Goal: Find specific page/section: Find specific page/section

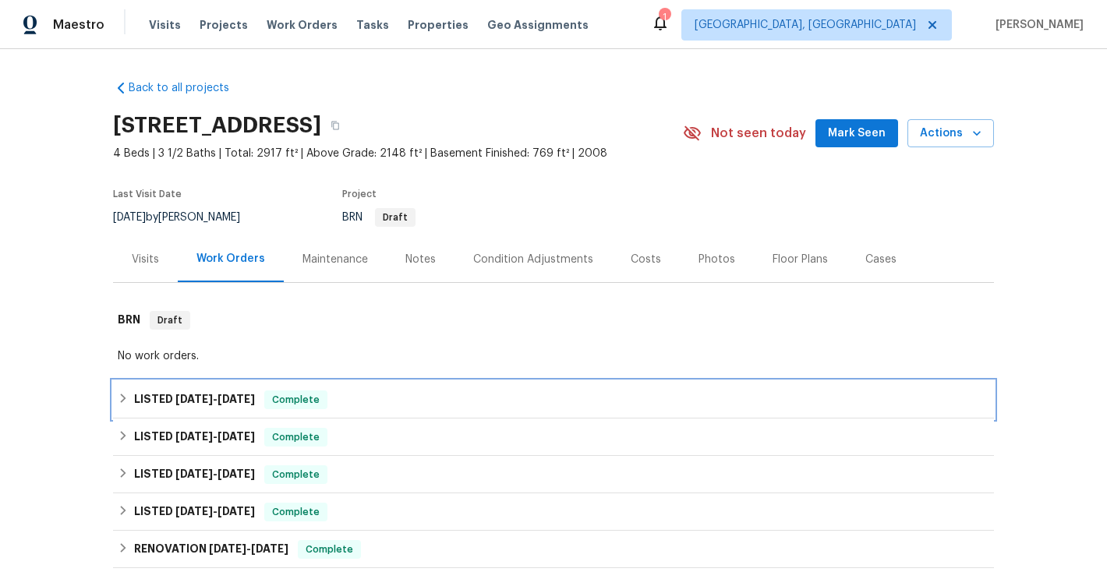
click at [126, 397] on icon at bounding box center [123, 398] width 11 height 11
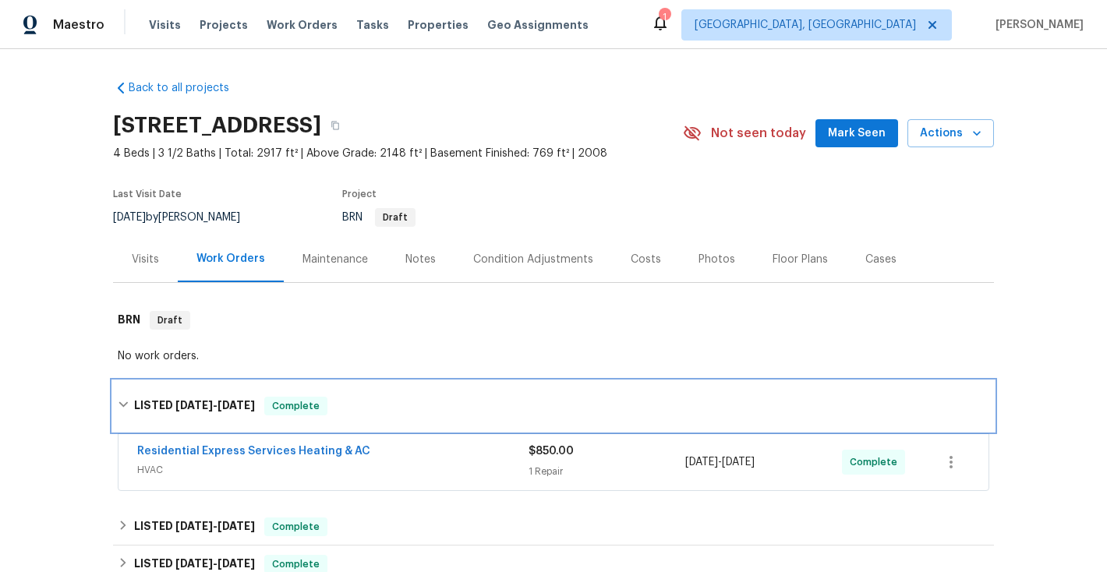
scroll to position [88, 0]
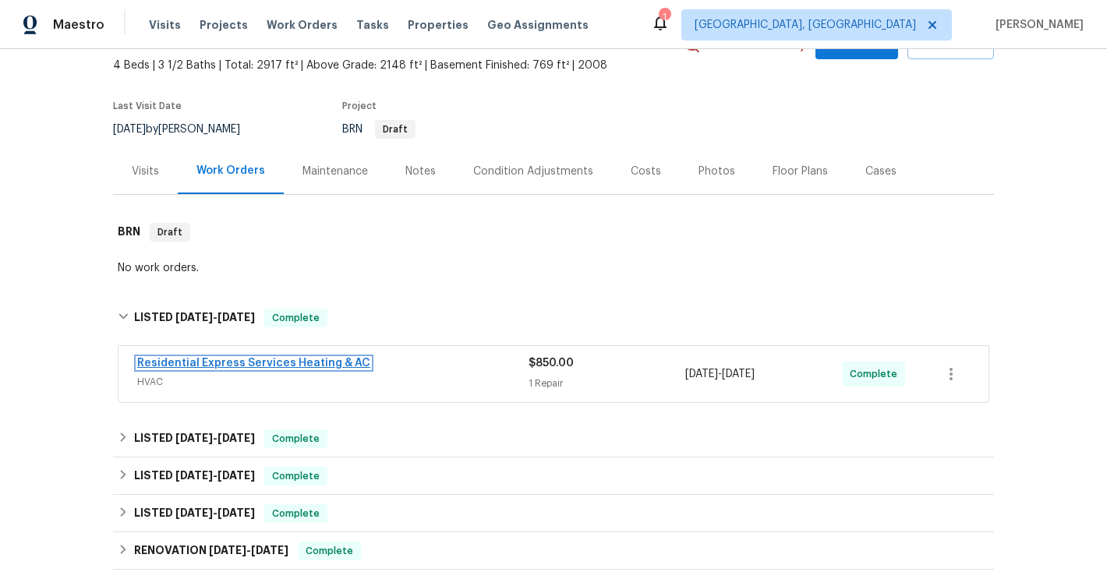
click at [225, 363] on link "Residential Express Services Heating & AC" at bounding box center [253, 363] width 233 height 11
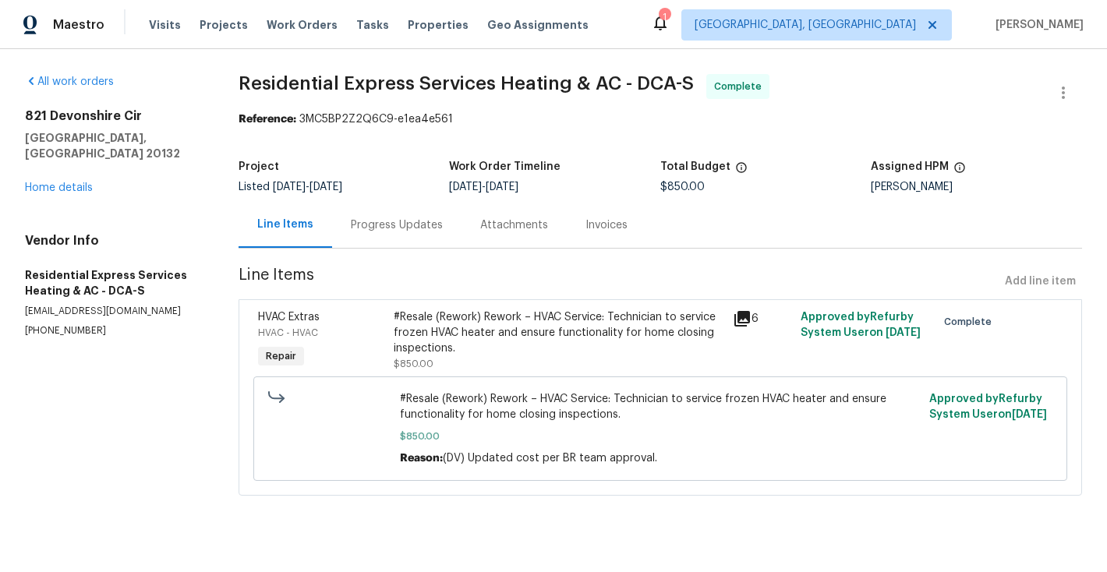
click at [602, 222] on div "Invoices" at bounding box center [607, 226] width 42 height 16
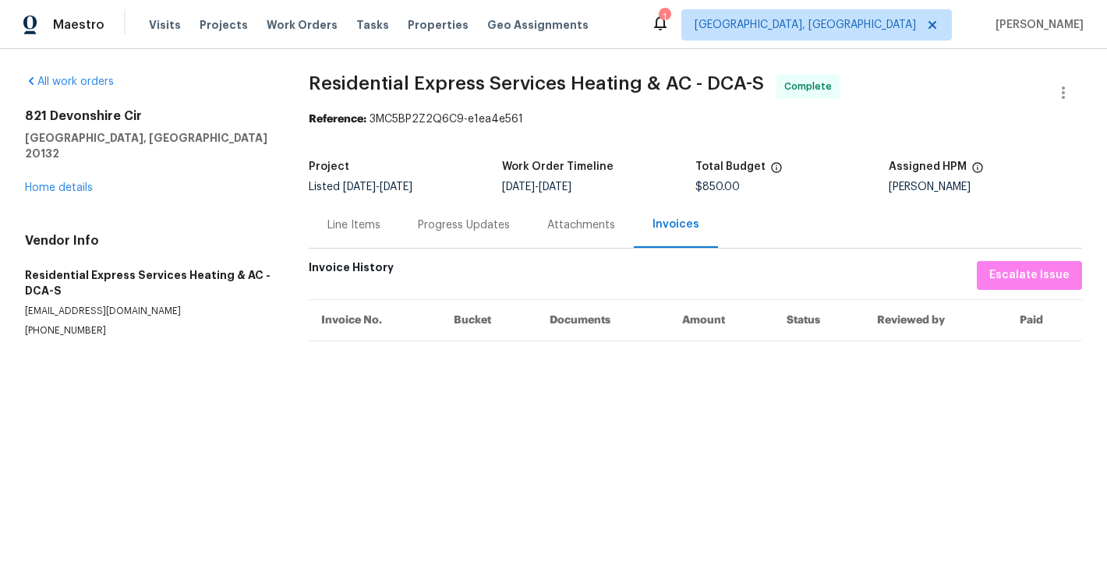
click at [578, 229] on div "Attachments" at bounding box center [581, 226] width 68 height 16
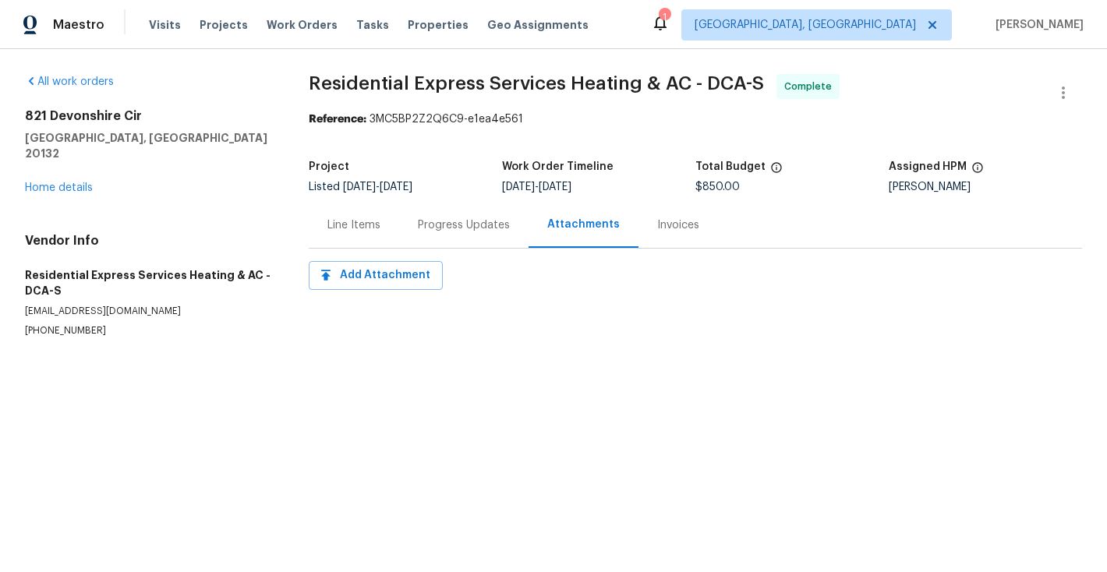
click at [492, 232] on div "Progress Updates" at bounding box center [464, 226] width 92 height 16
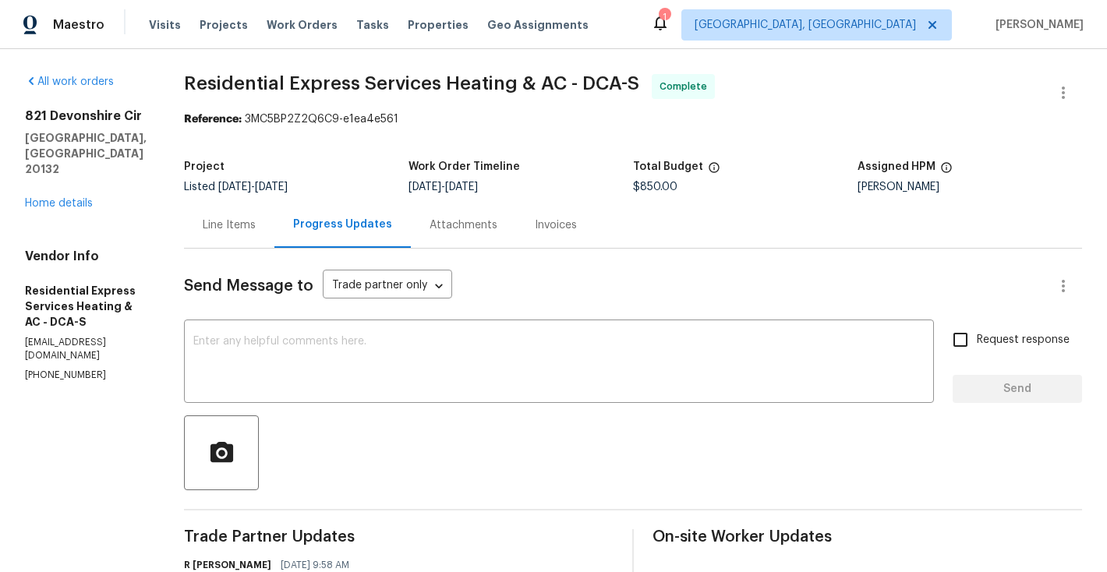
click at [242, 226] on div "Line Items" at bounding box center [229, 226] width 53 height 16
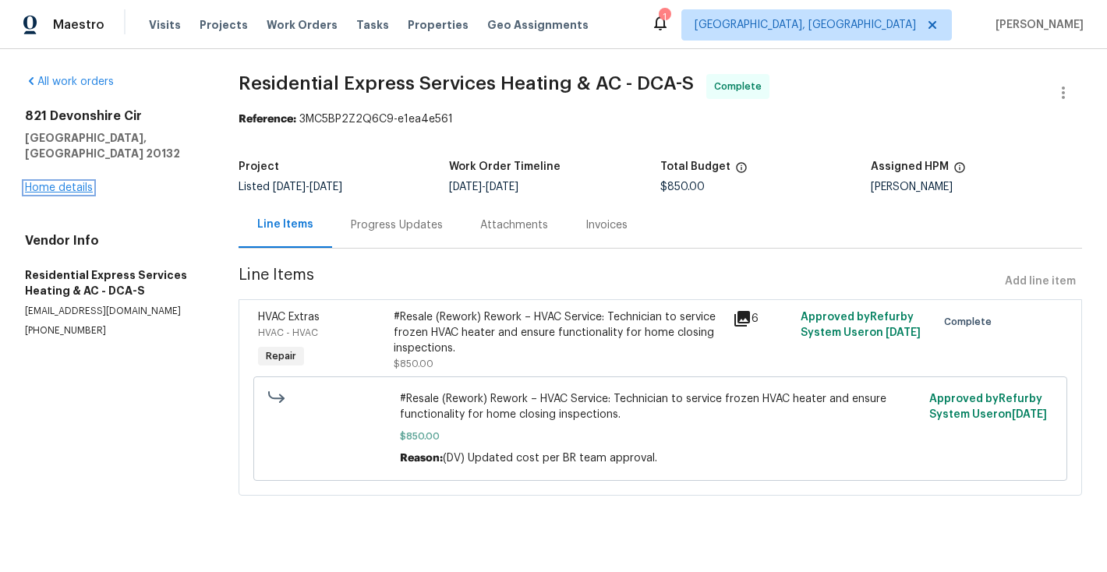
click at [59, 182] on link "Home details" at bounding box center [59, 187] width 68 height 11
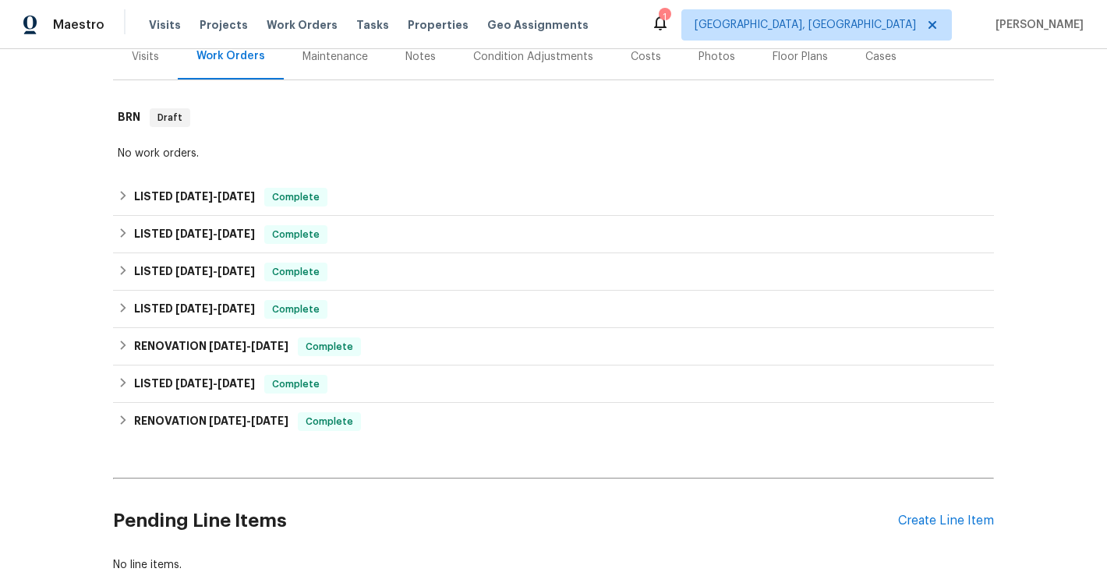
scroll to position [310, 0]
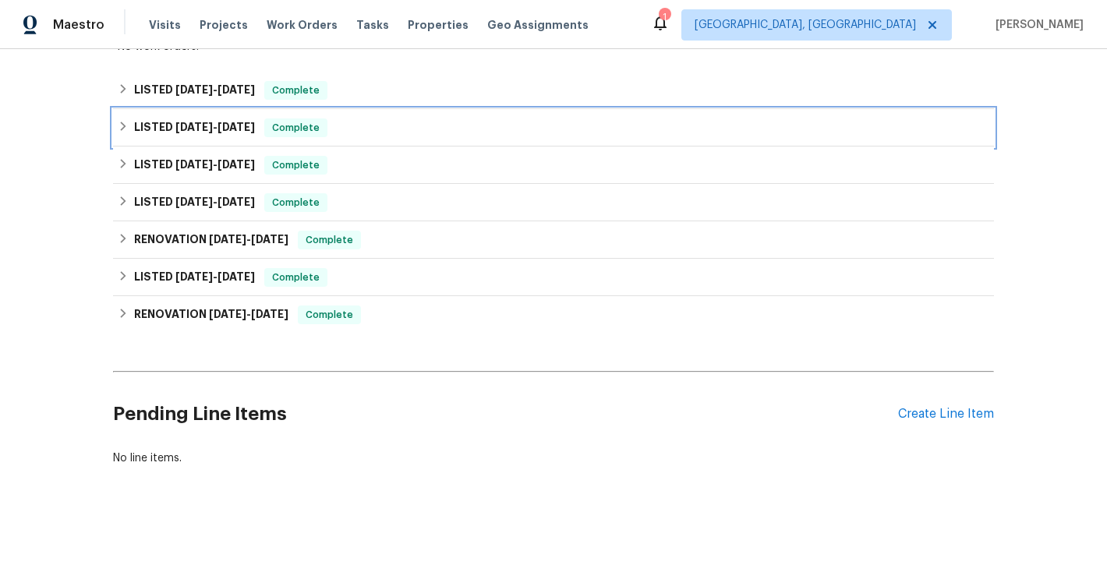
click at [125, 126] on icon at bounding box center [123, 126] width 5 height 9
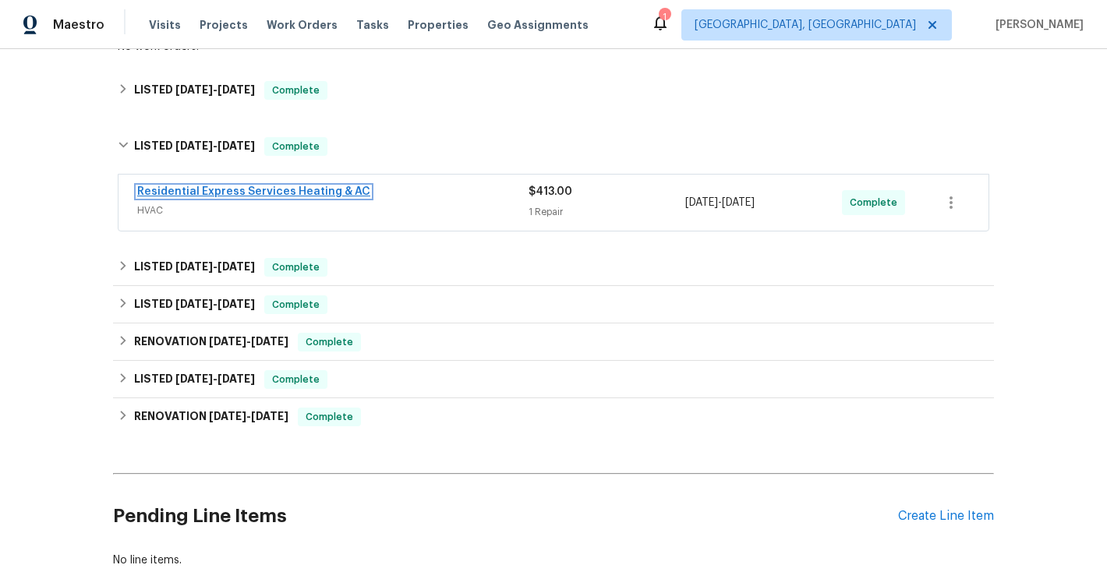
click at [211, 186] on link "Residential Express Services Heating & AC" at bounding box center [253, 191] width 233 height 11
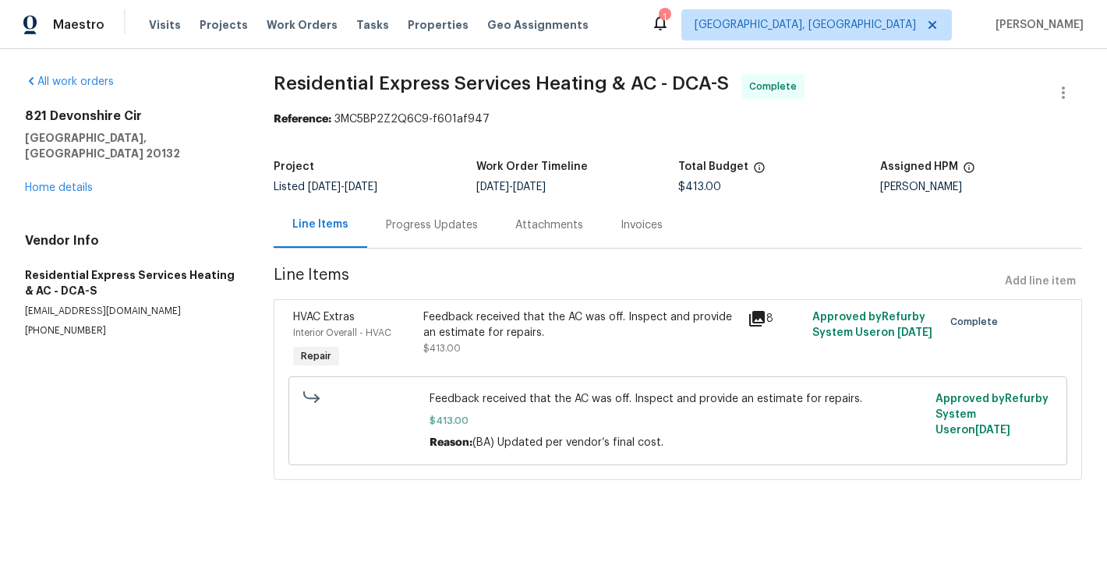
click at [646, 229] on div "Invoices" at bounding box center [642, 226] width 42 height 16
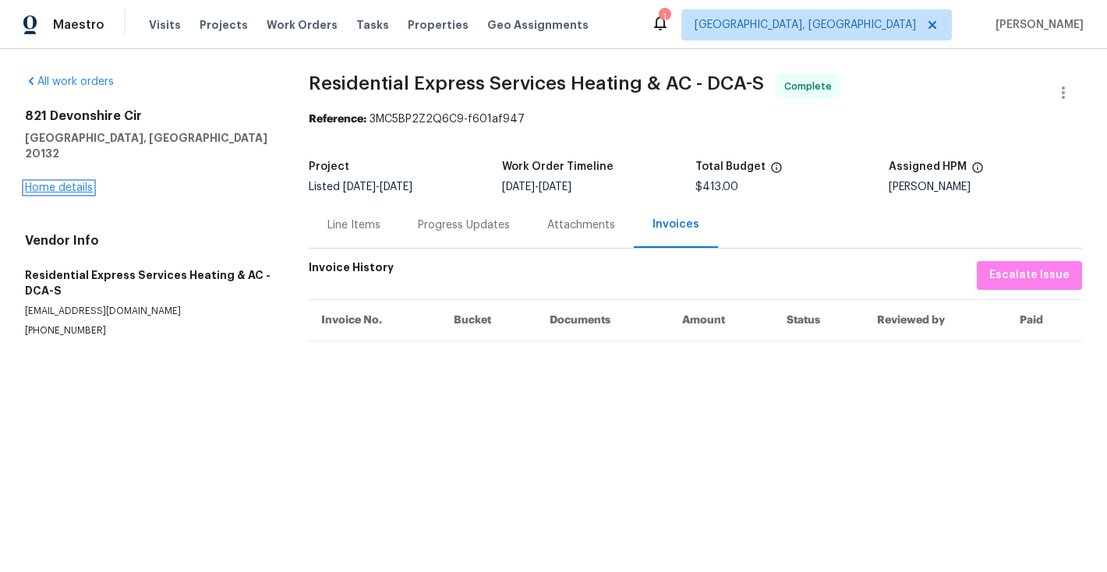
click at [73, 182] on link "Home details" at bounding box center [59, 187] width 68 height 11
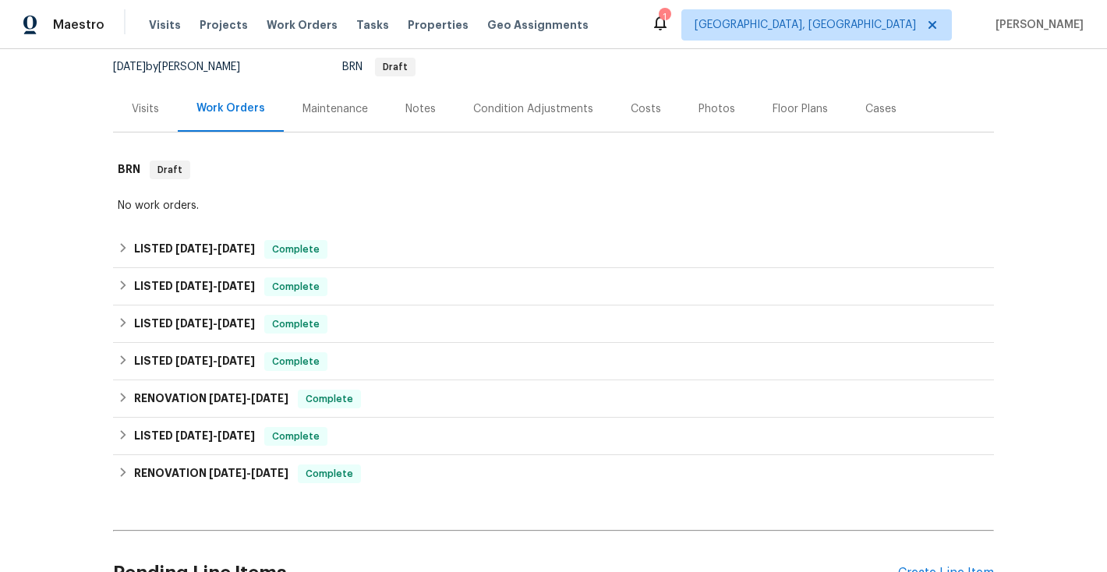
scroll to position [211, 0]
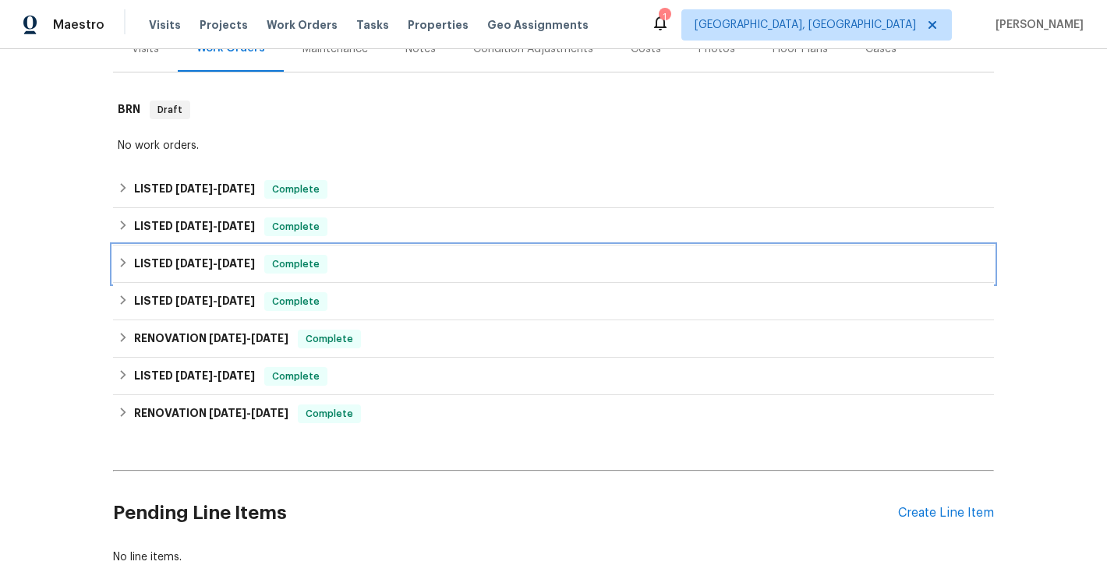
click at [121, 262] on icon at bounding box center [123, 262] width 11 height 11
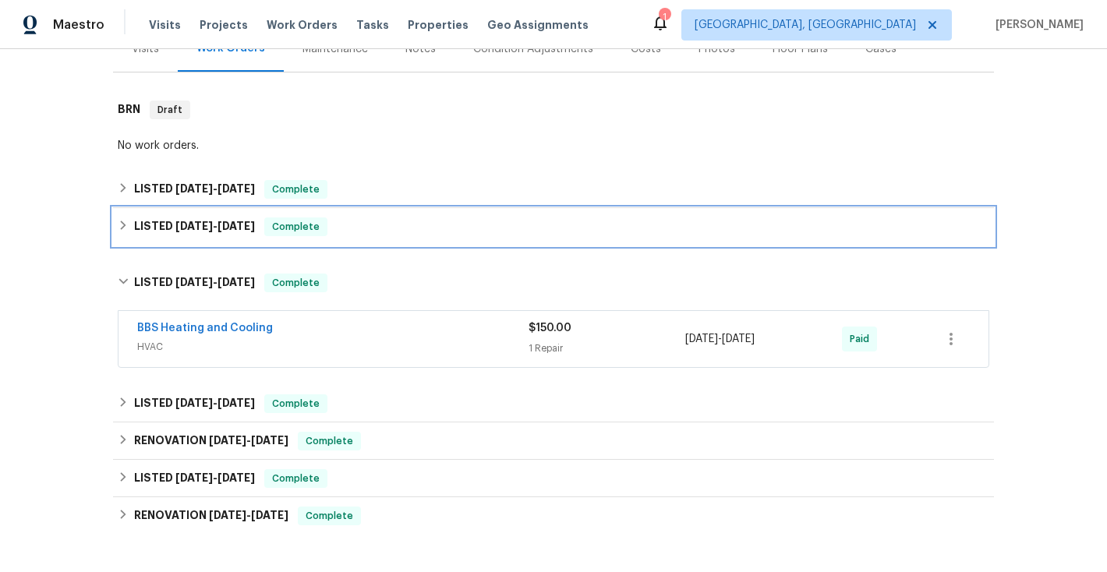
click at [121, 227] on icon at bounding box center [123, 225] width 11 height 11
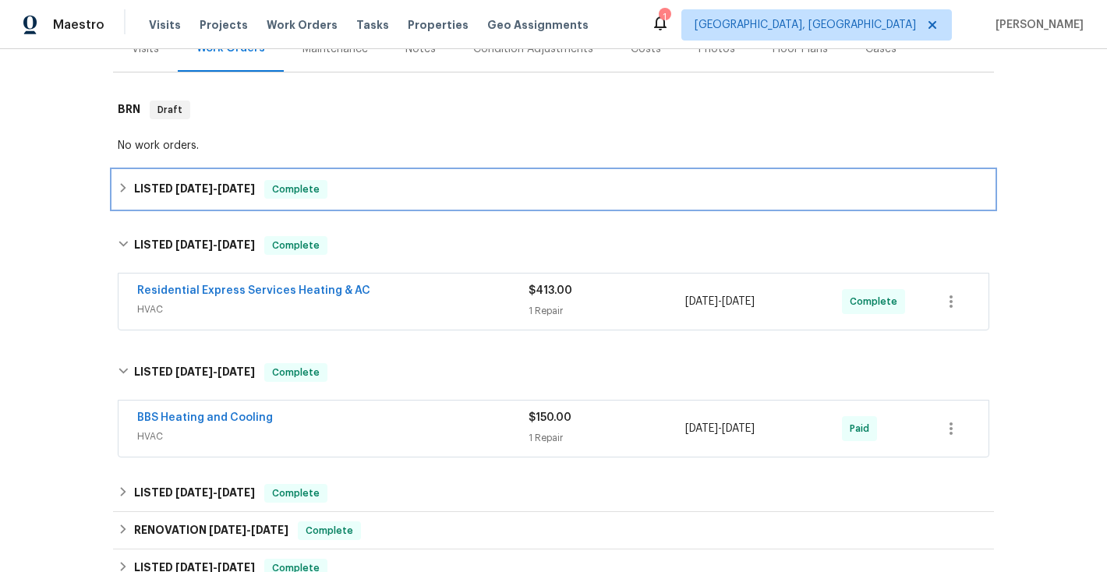
click at [126, 188] on icon at bounding box center [123, 187] width 11 height 11
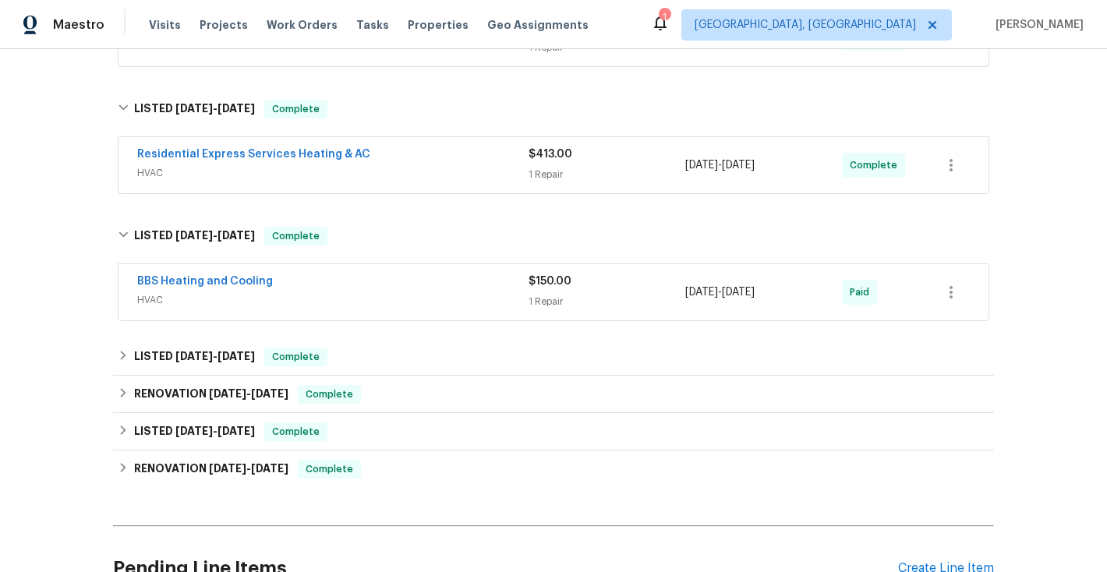
scroll to position [430, 0]
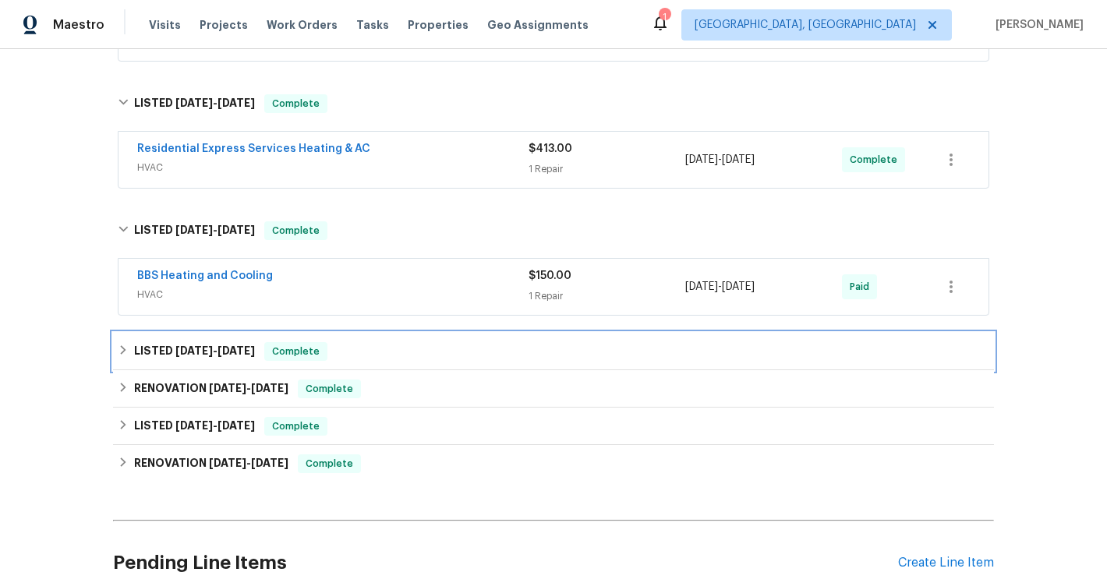
click at [126, 355] on icon at bounding box center [123, 350] width 11 height 11
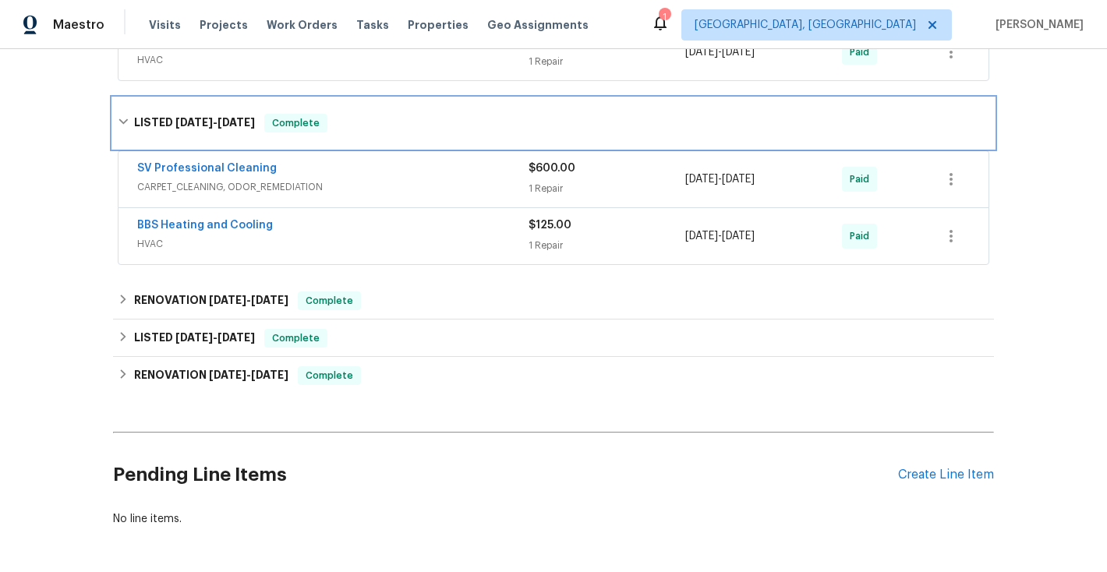
scroll to position [703, 0]
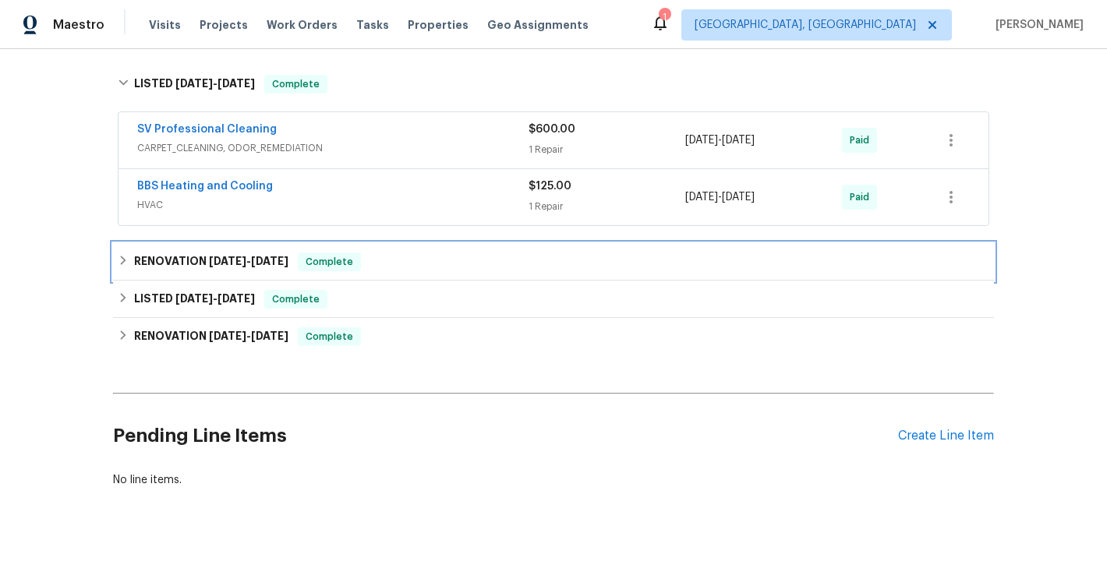
click at [128, 263] on icon at bounding box center [123, 260] width 11 height 11
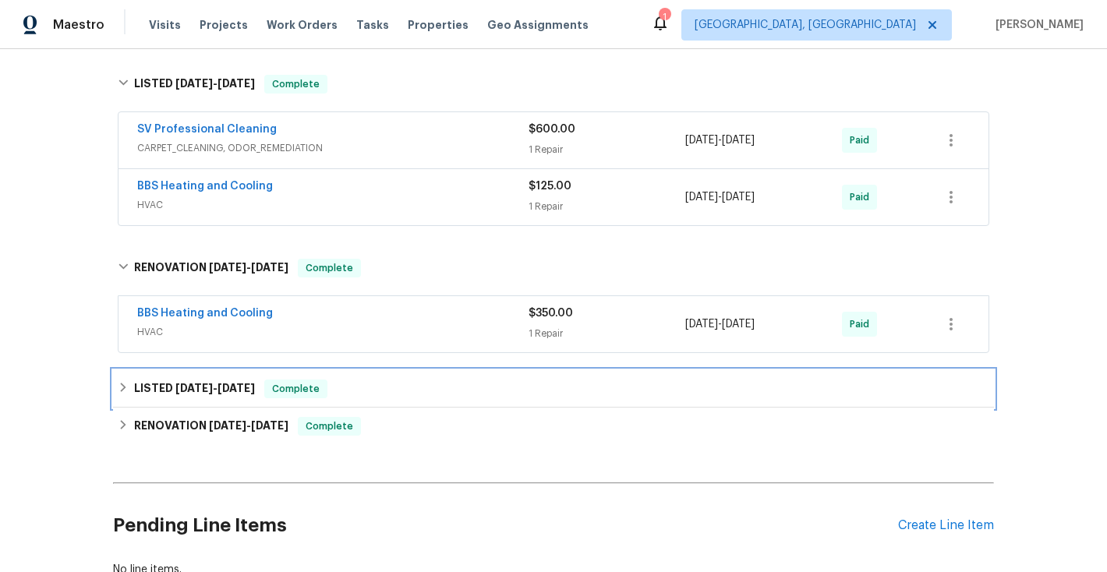
click at [122, 389] on icon at bounding box center [123, 387] width 11 height 11
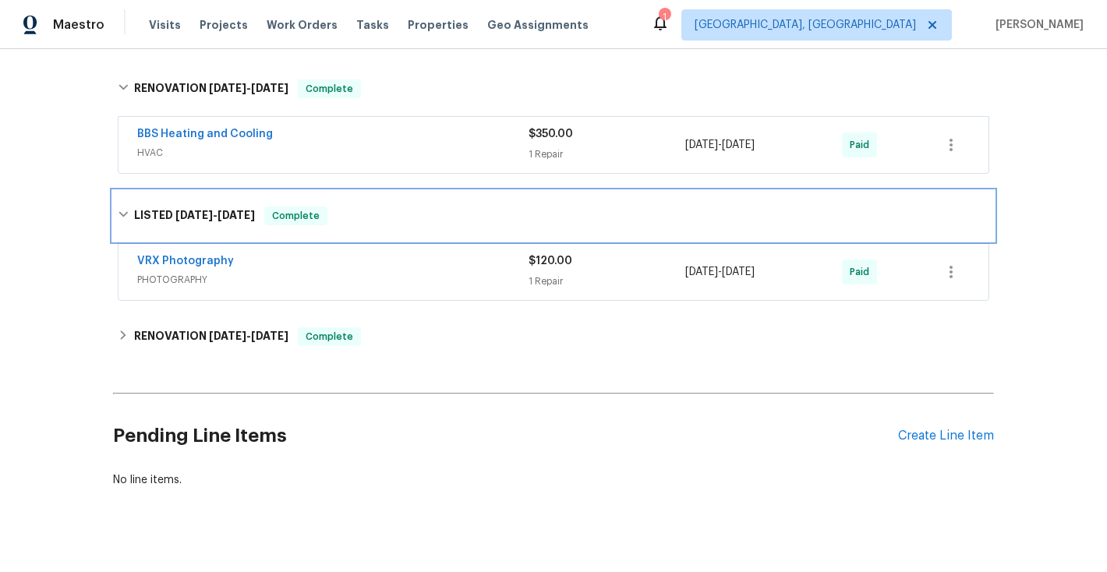
scroll to position [905, 0]
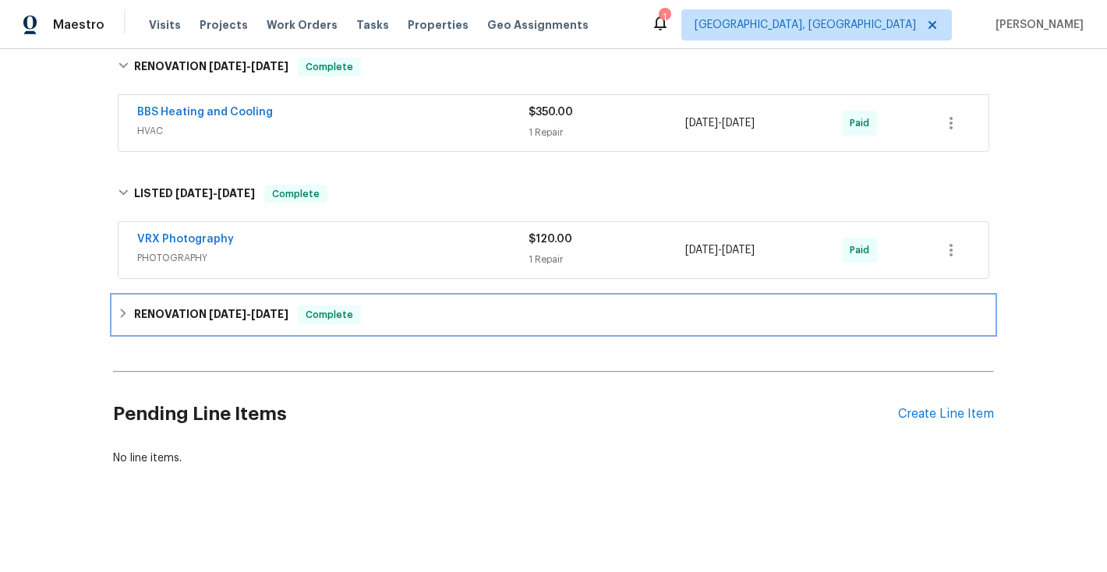
click at [126, 313] on icon at bounding box center [123, 313] width 11 height 11
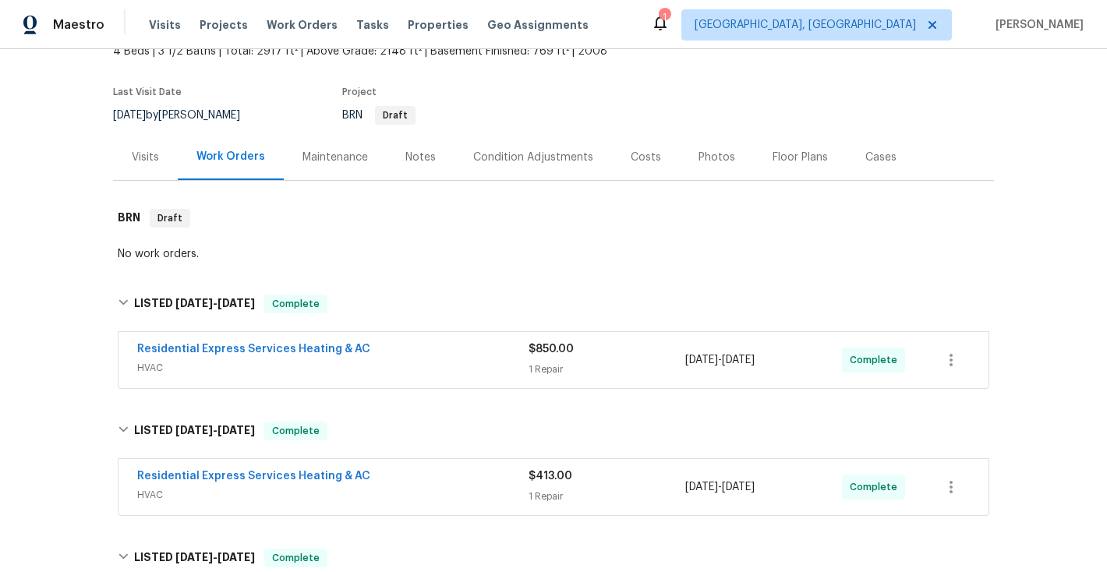
scroll to position [0, 0]
